Goal: Task Accomplishment & Management: Manage account settings

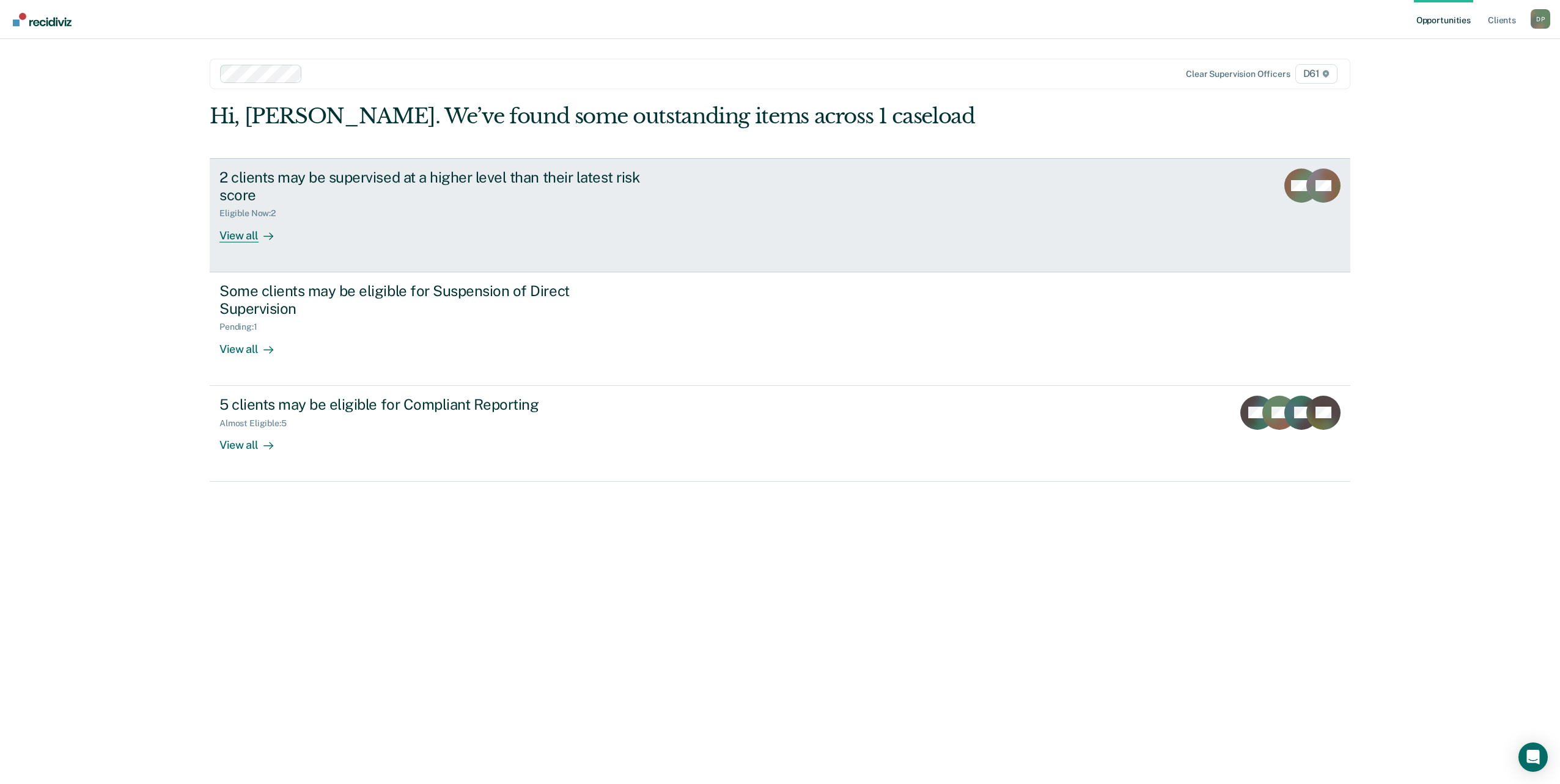
click at [662, 206] on div "2 clients may be supervised at a higher level than their latest risk score Elig…" at bounding box center [448, 205] width 458 height 74
